Goal: Task Accomplishment & Management: Use online tool/utility

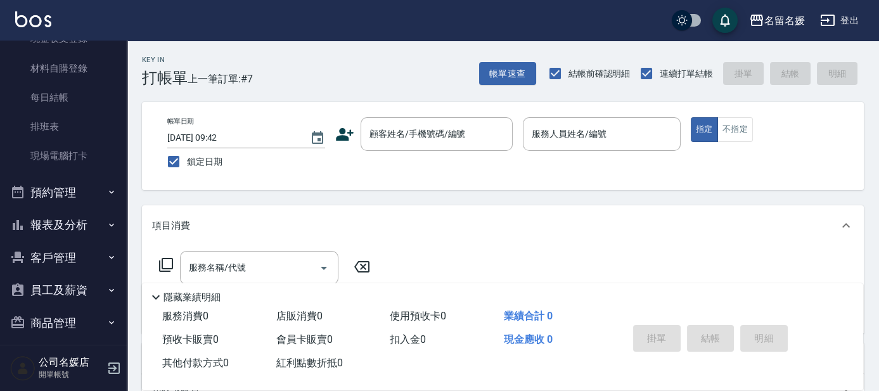
scroll to position [156, 0]
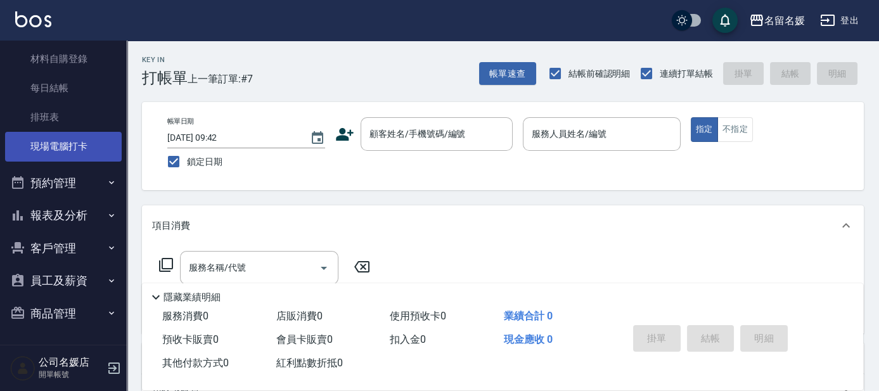
click at [56, 136] on link "現場電腦打卡" at bounding box center [63, 146] width 117 height 29
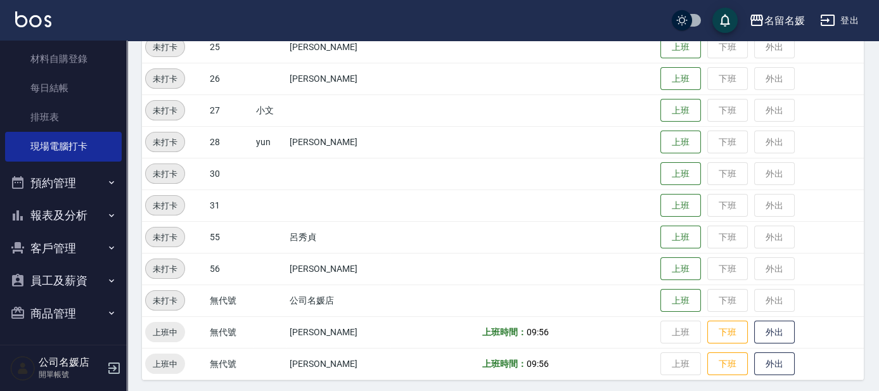
scroll to position [526, 0]
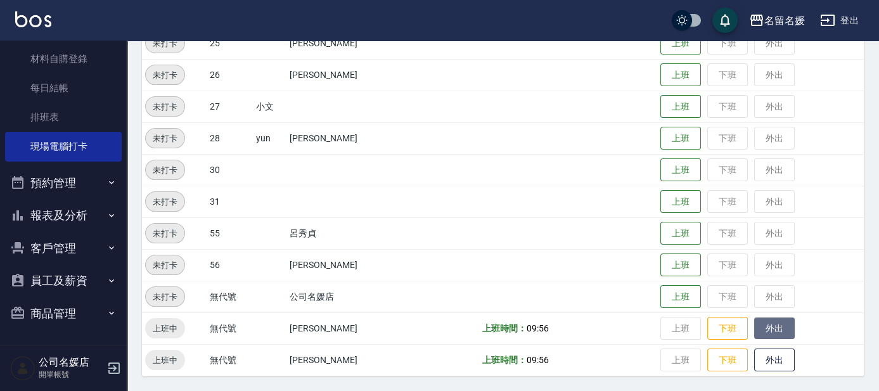
click at [785, 318] on button "外出" at bounding box center [774, 328] width 41 height 22
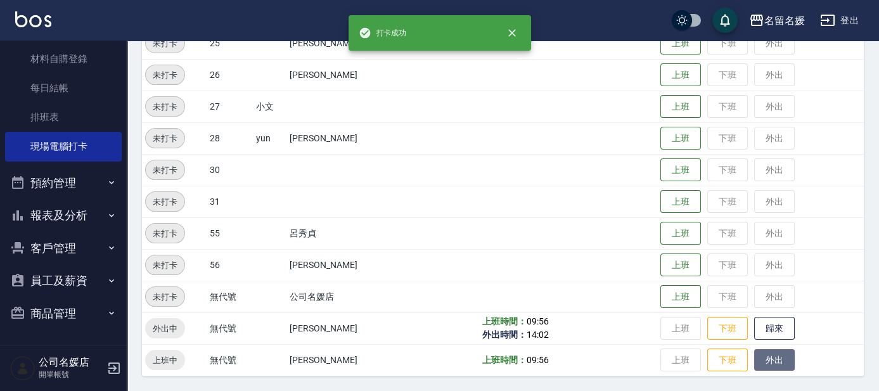
click at [755, 363] on button "外出" at bounding box center [774, 360] width 41 height 22
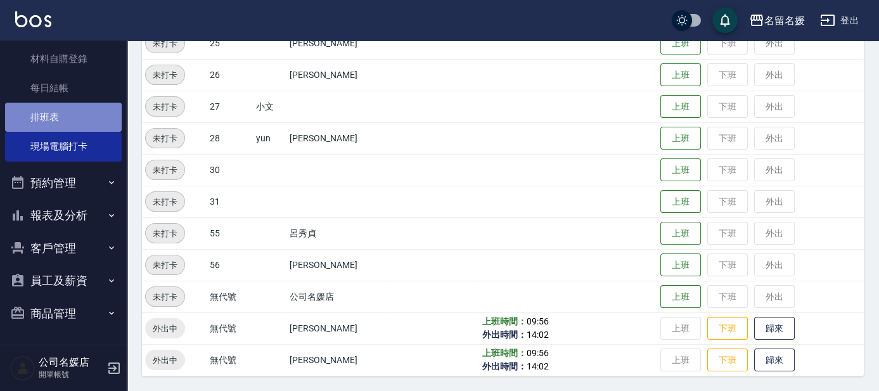
click at [91, 108] on link "排班表" at bounding box center [63, 117] width 117 height 29
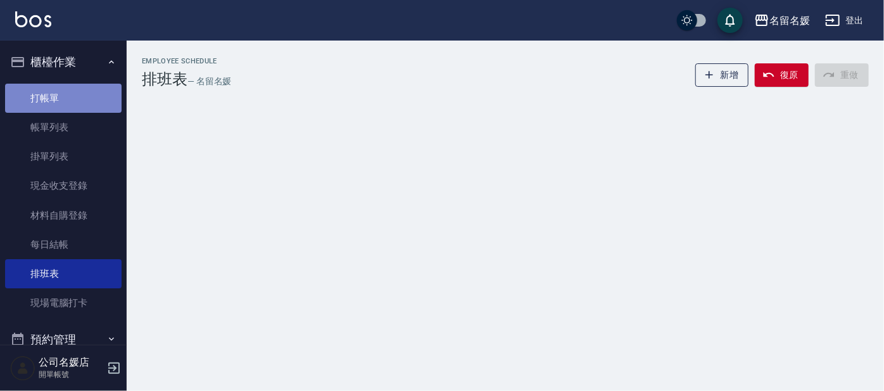
click at [81, 100] on link "打帳單" at bounding box center [63, 98] width 117 height 29
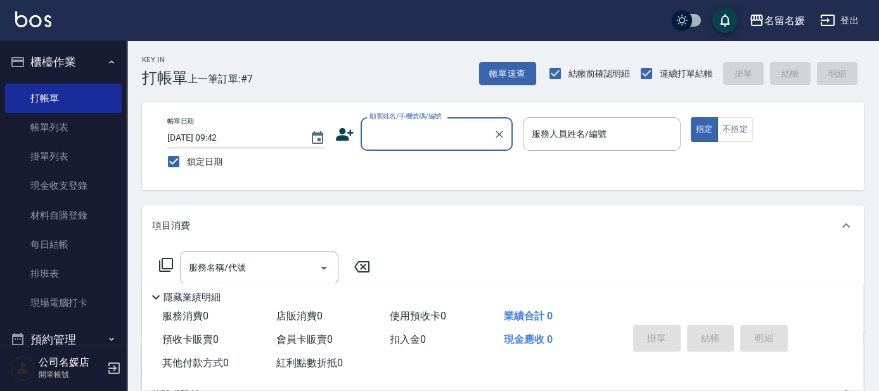
click at [431, 144] on input "顧客姓名/手機號碼/編號" at bounding box center [427, 134] width 122 height 22
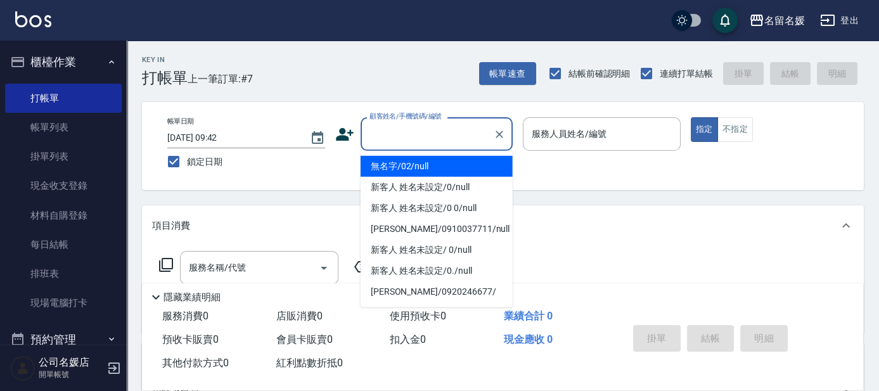
click at [448, 171] on li "無名字/02/null" at bounding box center [436, 166] width 152 height 21
type input "無名字/02/null"
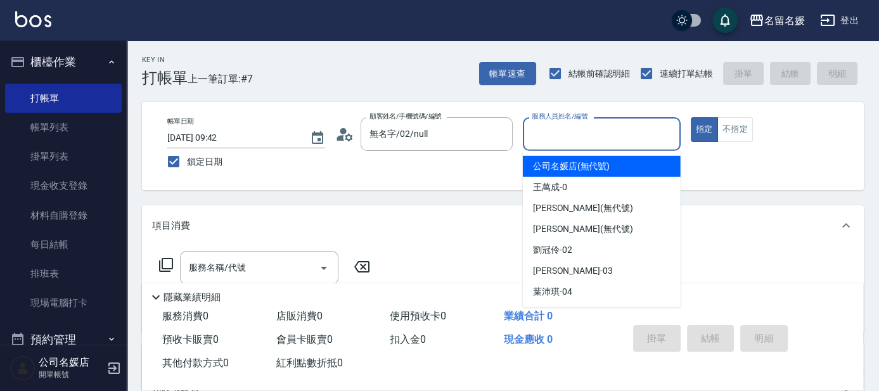
click at [595, 131] on input "服務人員姓名/編號" at bounding box center [601, 134] width 146 height 22
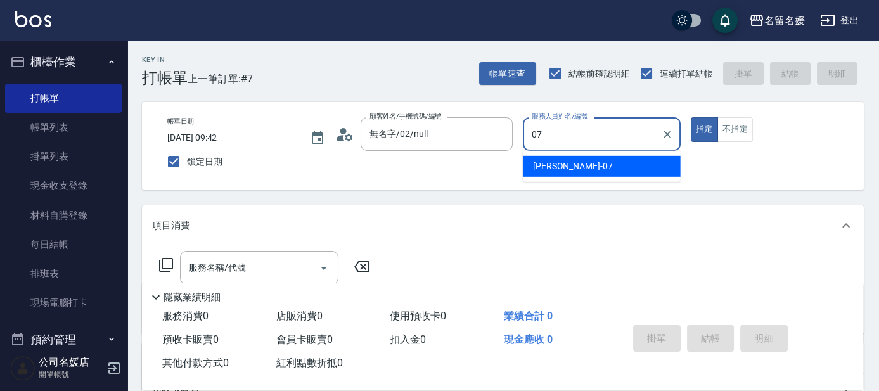
type input "07"
type button "true"
type input "[PERSON_NAME]-07"
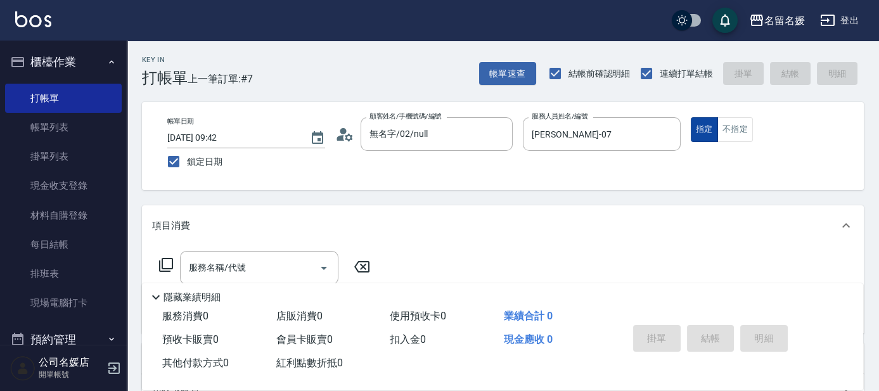
click at [721, 133] on button "不指定" at bounding box center [734, 129] width 35 height 25
click at [280, 272] on input "服務名稱/代號" at bounding box center [250, 268] width 128 height 22
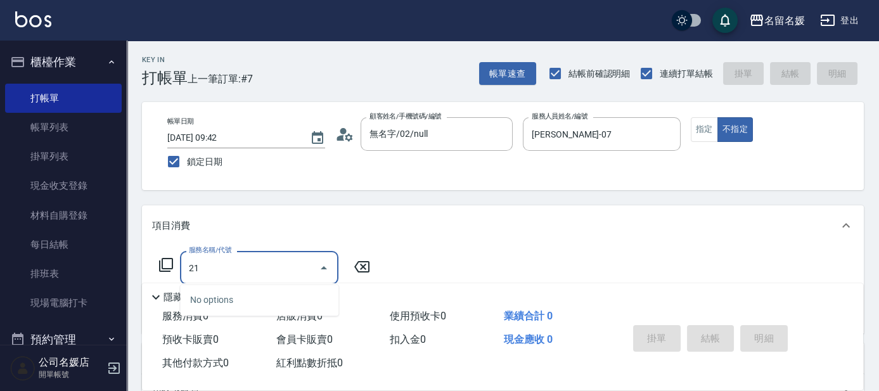
type input "21"
click at [277, 258] on input "21" at bounding box center [250, 268] width 128 height 22
click at [356, 264] on icon at bounding box center [362, 266] width 32 height 15
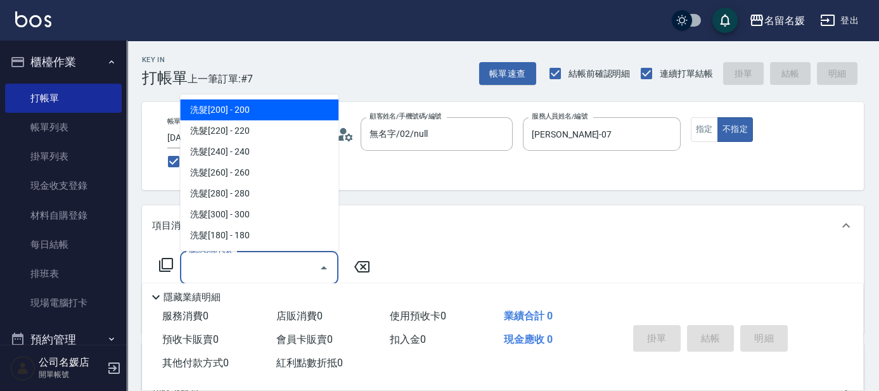
click at [257, 265] on input "服務名稱/代號" at bounding box center [250, 268] width 128 height 22
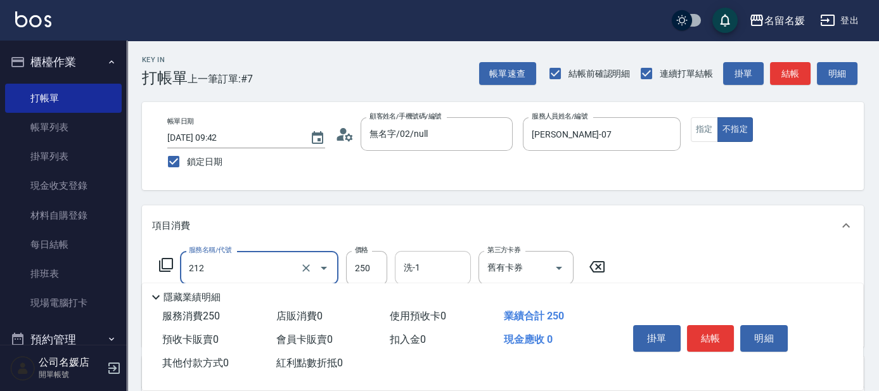
click at [451, 267] on input "洗-1" at bounding box center [432, 268] width 65 height 22
type input "洗髮券-(卡)250(212)"
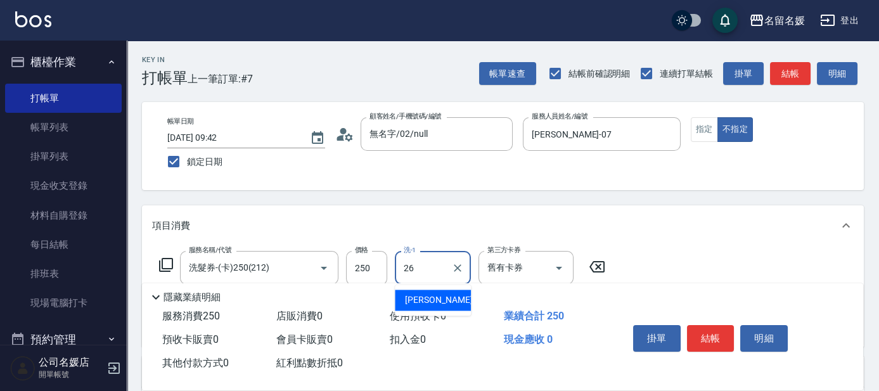
type input "[PERSON_NAME]-26"
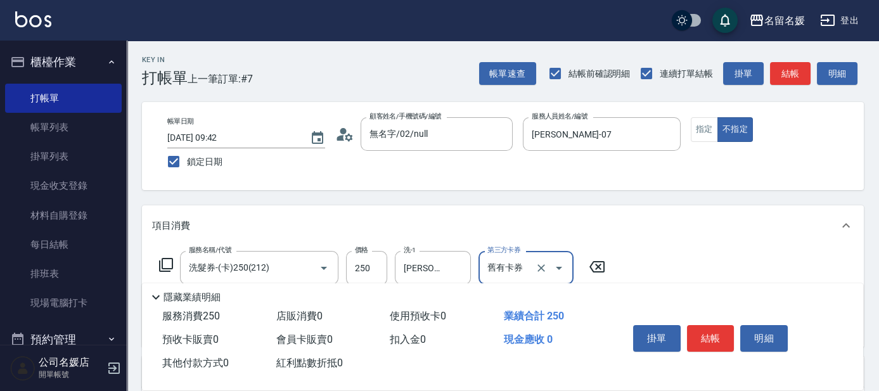
scroll to position [57, 0]
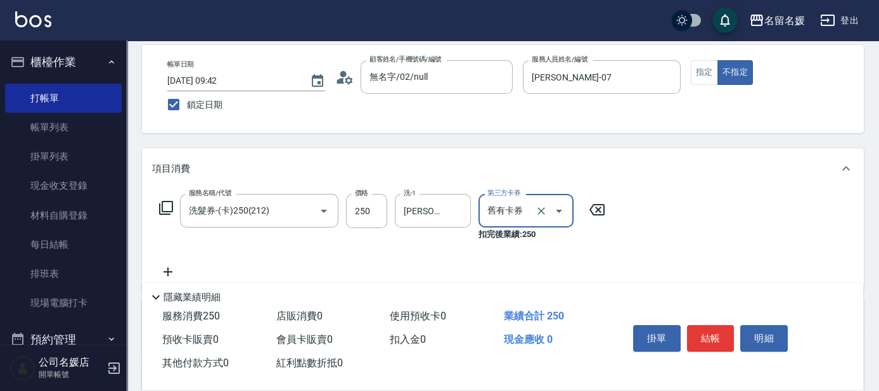
click at [170, 263] on div "服務名稱/代號 洗髮券-(卡)250(212) 服務名稱/代號 價格 250 價格 洗-1 [PERSON_NAME]-26 洗-1 第三方卡券 舊有卡券 第…" at bounding box center [382, 237] width 461 height 86
click at [170, 267] on icon at bounding box center [168, 271] width 32 height 15
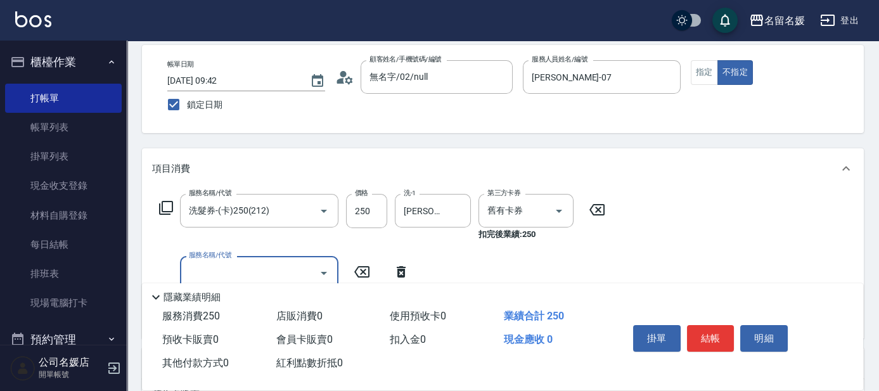
drag, startPoint x: 244, startPoint y: 271, endPoint x: 232, endPoint y: 260, distance: 15.7
click at [243, 270] on input "服務名稱/代號" at bounding box center [250, 273] width 128 height 22
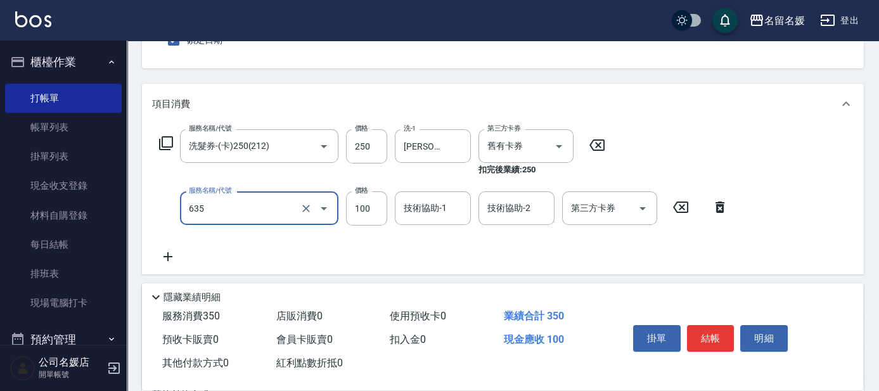
scroll to position [172, 0]
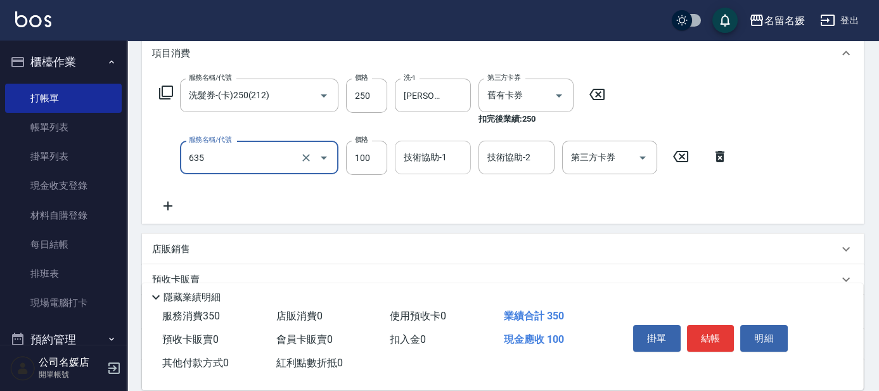
click at [430, 154] on div "技術協助-1 技術協助-1" at bounding box center [433, 158] width 76 height 34
type input "[PERSON_NAME].玻酸.晶膜.水療(635)"
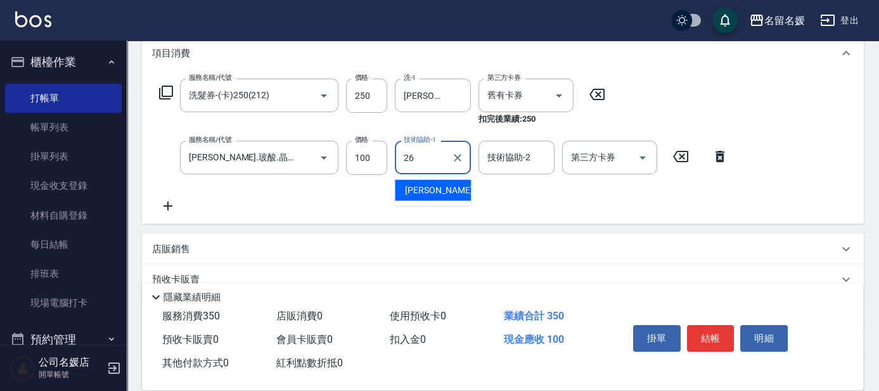
type input "[PERSON_NAME]-26"
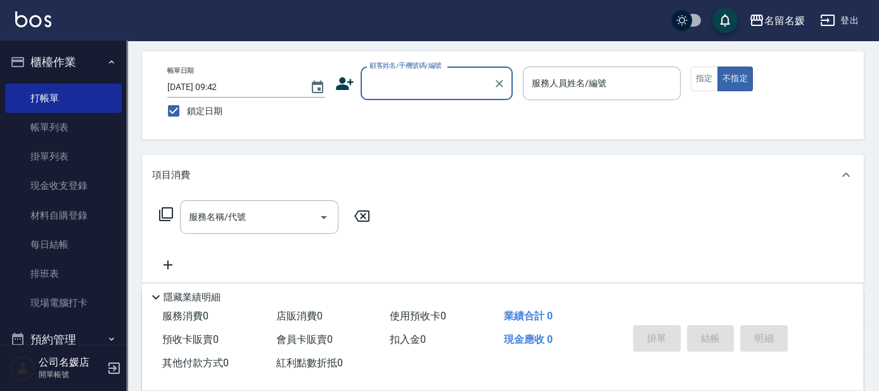
scroll to position [0, 0]
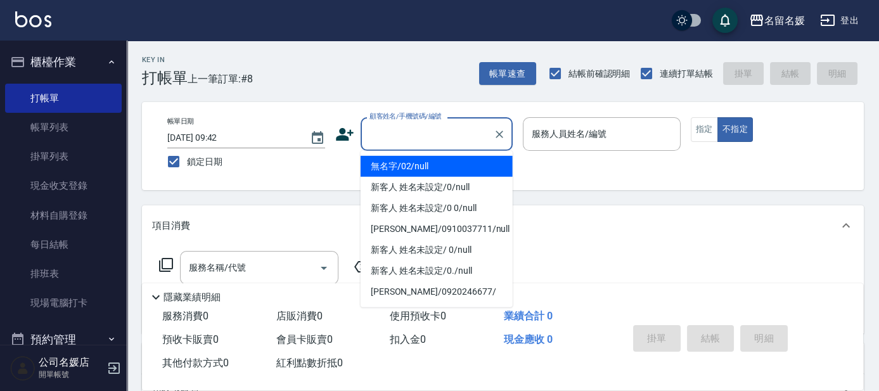
type input "0"
type input "無名字/02/null"
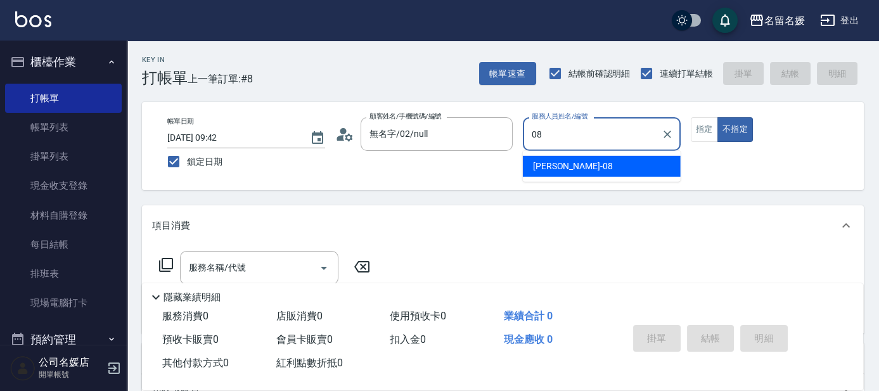
type input "08"
type button "false"
type input "[PERSON_NAME]-08"
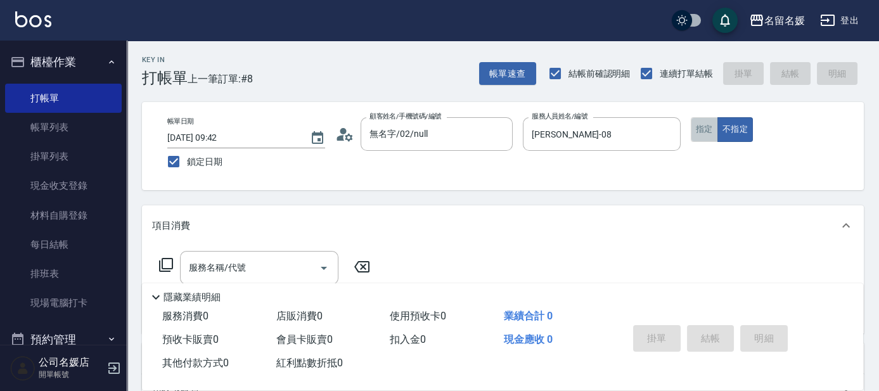
click at [696, 127] on button "指定" at bounding box center [703, 129] width 27 height 25
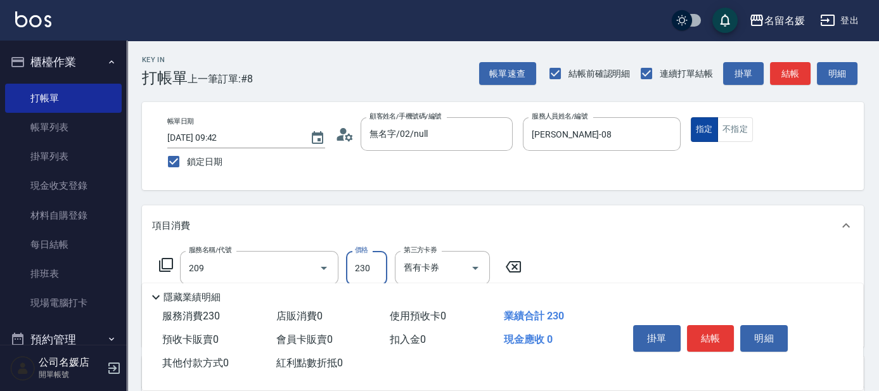
type input "洗髮券-(卡)230(209)"
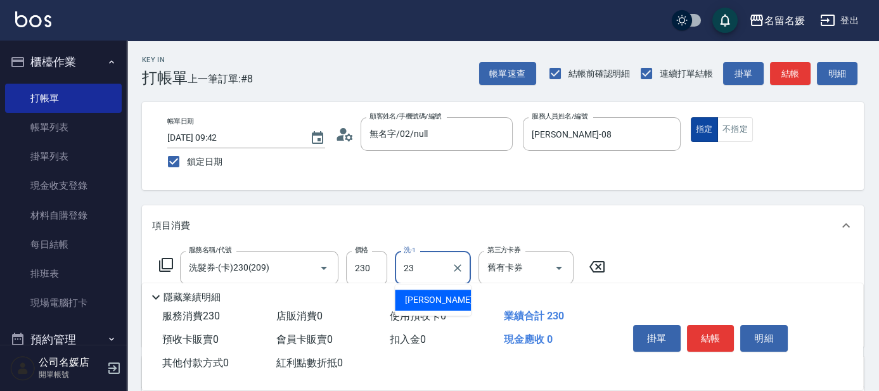
type input "[PERSON_NAME]-23"
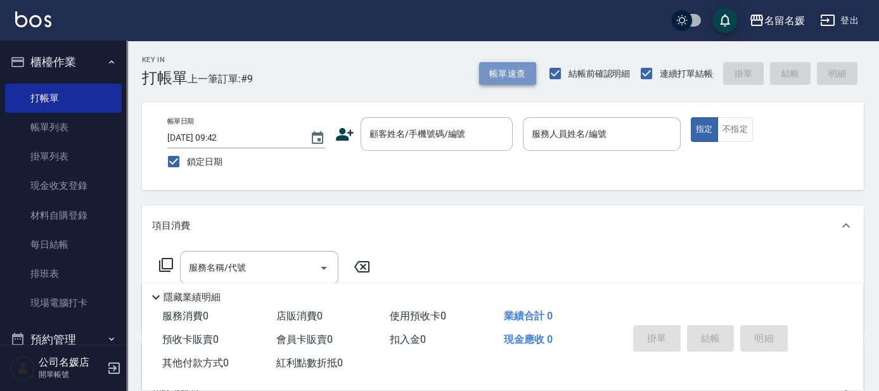
click at [514, 77] on button "帳單速查" at bounding box center [507, 73] width 57 height 23
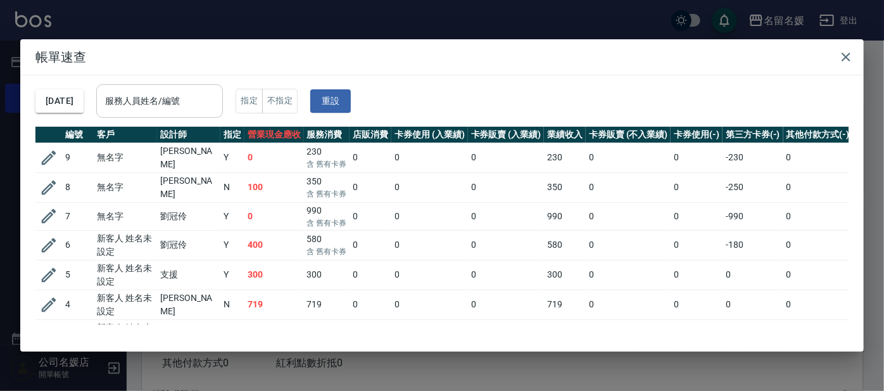
click at [203, 99] on input "服務人員姓名/編號" at bounding box center [159, 101] width 115 height 22
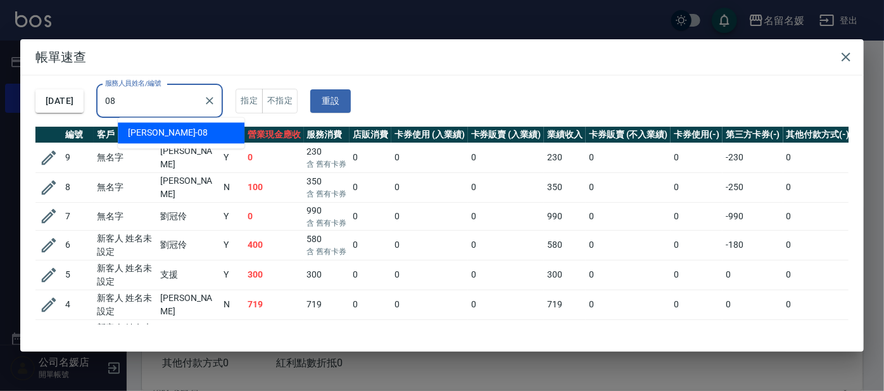
click at [193, 128] on div "[PERSON_NAME]-08" at bounding box center [181, 132] width 127 height 21
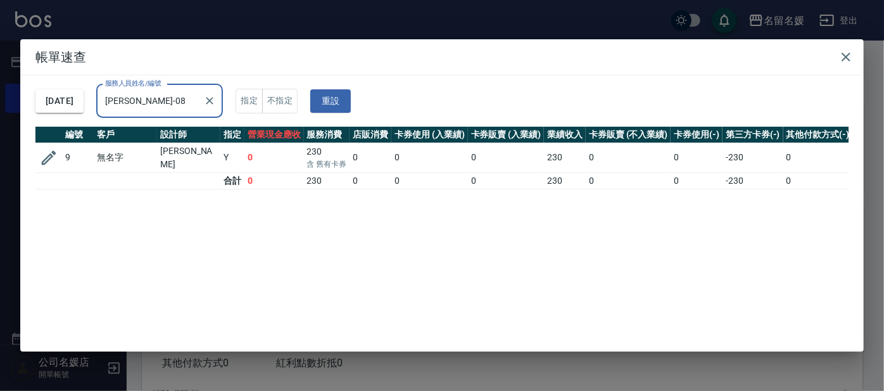
type input "[PERSON_NAME]-08"
click at [839, 53] on icon "button" at bounding box center [846, 56] width 15 height 15
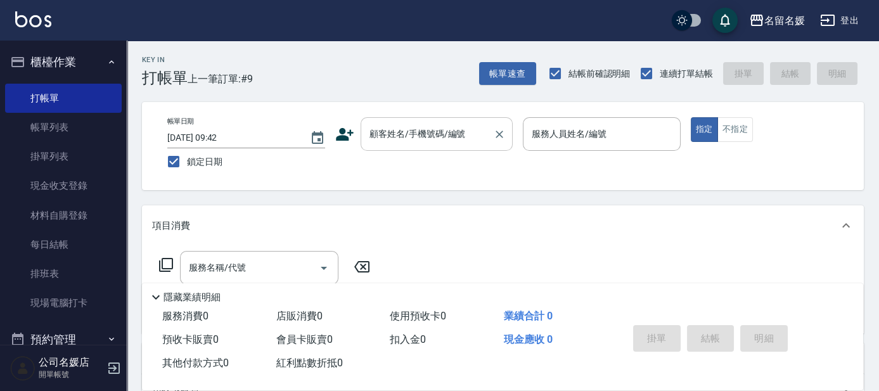
click at [403, 127] on div "顧客姓名/手機號碼/編號 顧客姓名/手機號碼/編號" at bounding box center [436, 134] width 152 height 34
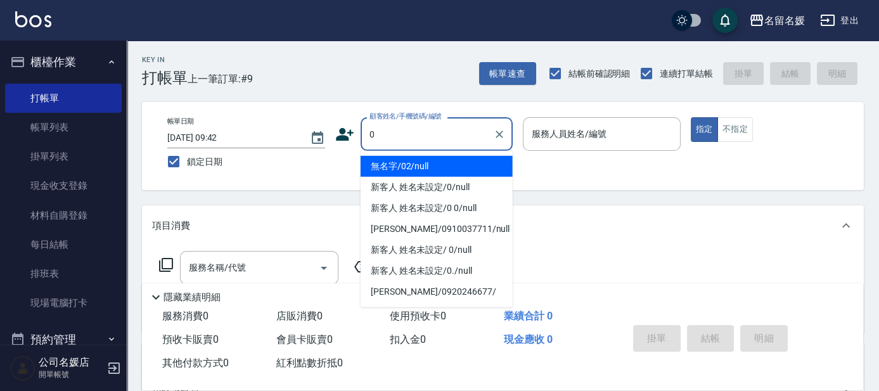
type input "0"
type input "無名字/02/null"
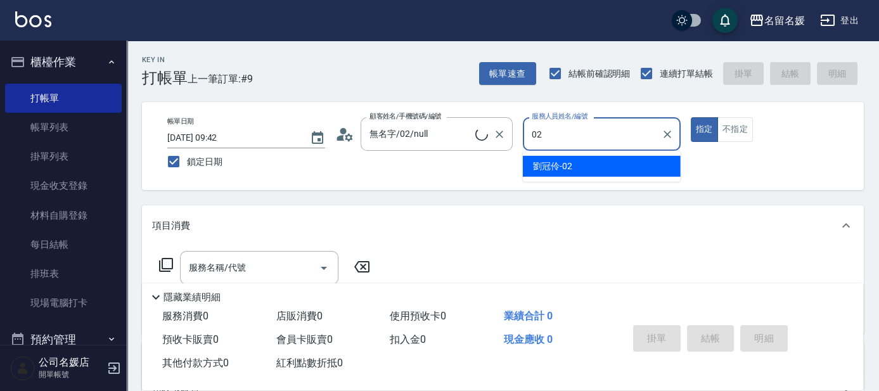
type input "02"
type input "新客人 姓名未設定/0/null"
type input "[PERSON_NAME]-02"
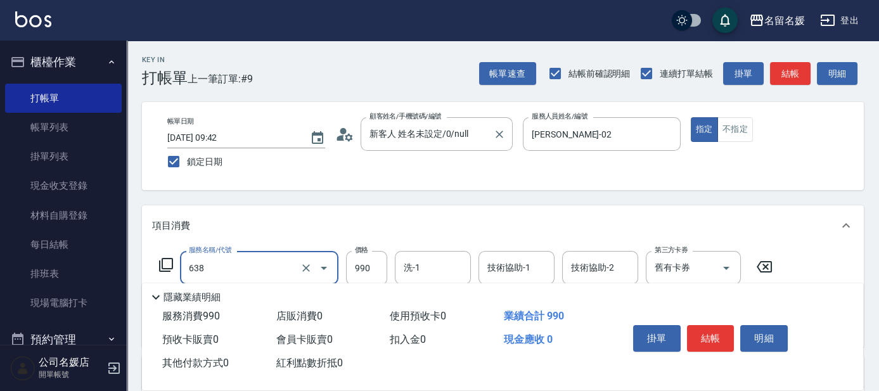
type input "(芙)頭皮養護套卡(638)"
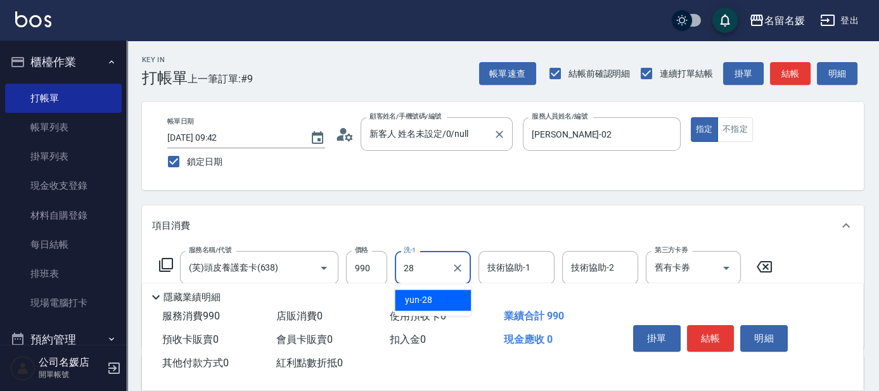
type input "yun-28"
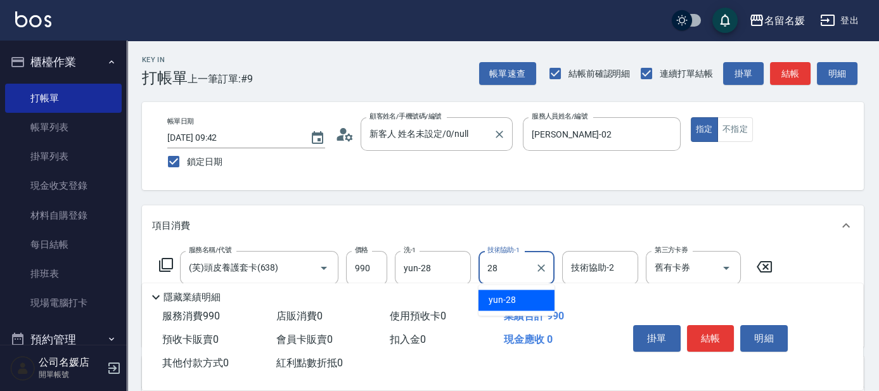
type input "yun-28"
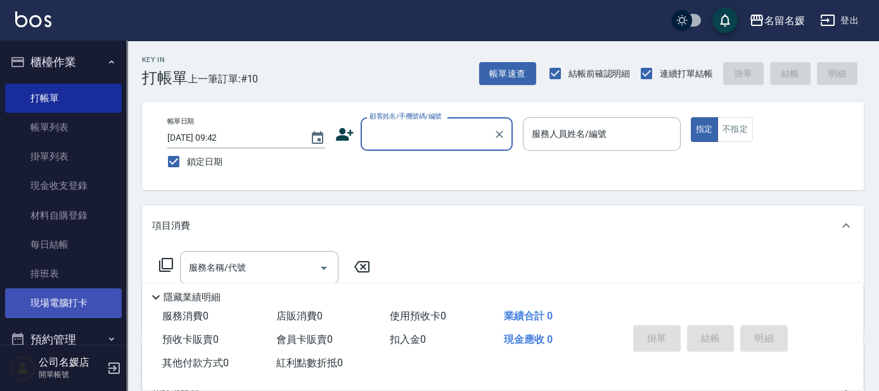
click at [94, 303] on link "現場電腦打卡" at bounding box center [63, 302] width 117 height 29
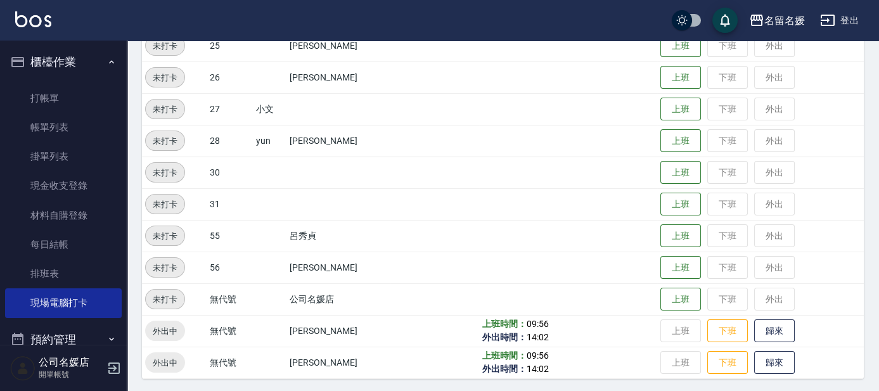
scroll to position [526, 0]
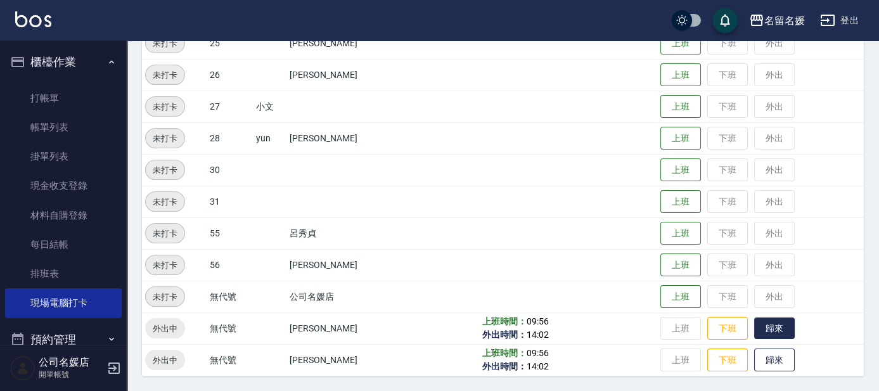
click at [783, 331] on button "歸來" at bounding box center [774, 328] width 41 height 22
click at [756, 357] on button "歸來" at bounding box center [774, 360] width 41 height 22
click at [757, 357] on button "歸來" at bounding box center [774, 360] width 41 height 22
